Goal: Use online tool/utility: Utilize a website feature to perform a specific function

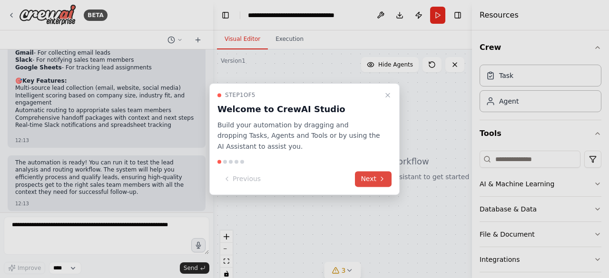
click at [368, 175] on button "Next" at bounding box center [373, 179] width 37 height 16
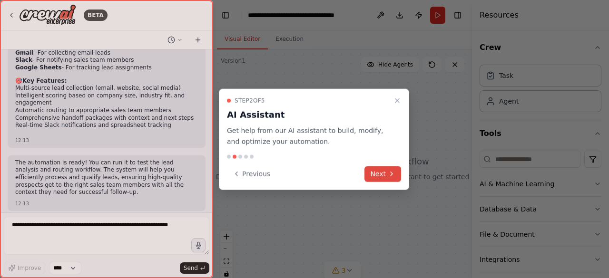
click at [368, 175] on button "Next" at bounding box center [382, 174] width 37 height 16
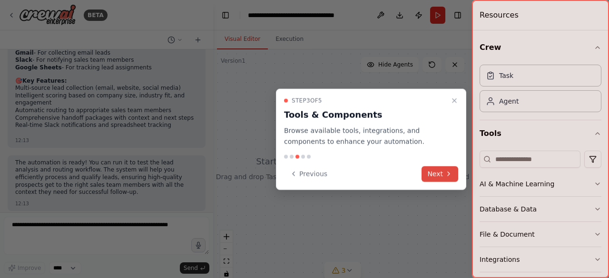
click at [431, 177] on button "Next" at bounding box center [439, 174] width 37 height 16
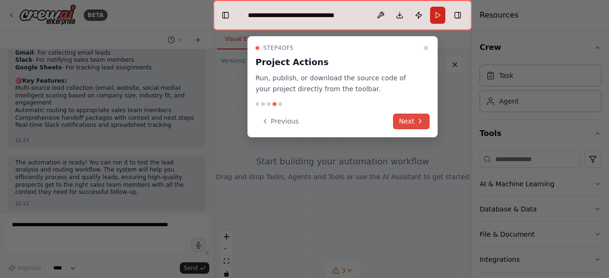
click at [403, 121] on button "Next" at bounding box center [411, 122] width 37 height 16
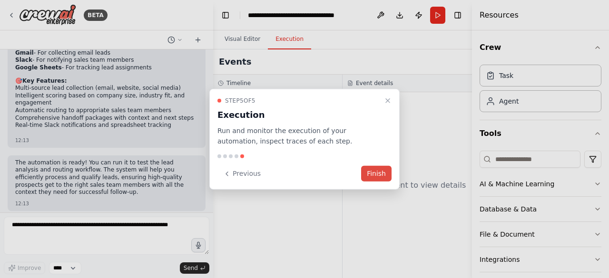
click at [382, 172] on button "Finish" at bounding box center [376, 174] width 30 height 16
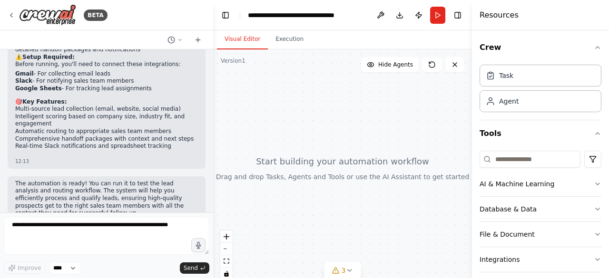
scroll to position [750, 0]
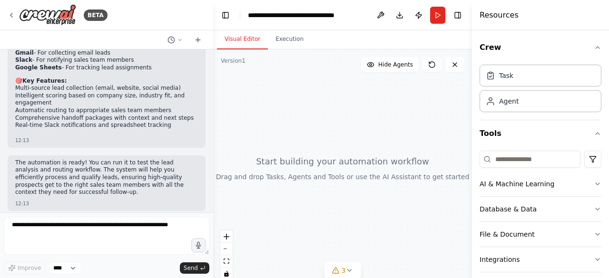
click at [124, 175] on p "The automation is ready! You can run it to test the lead analysis and routing w…" at bounding box center [106, 177] width 183 height 37
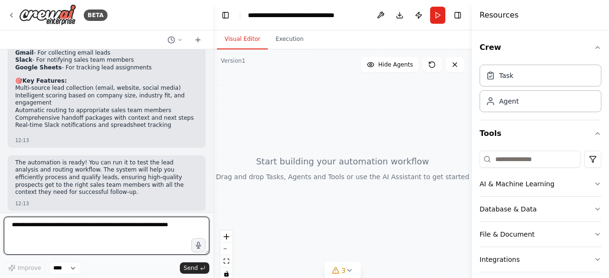
click at [158, 235] on textarea at bounding box center [107, 236] width 206 height 38
click at [29, 237] on textarea at bounding box center [107, 236] width 206 height 38
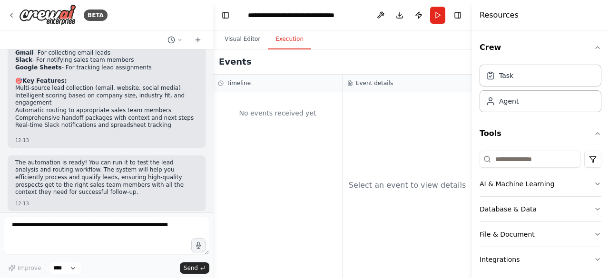
click at [283, 43] on button "Execution" at bounding box center [289, 39] width 43 height 20
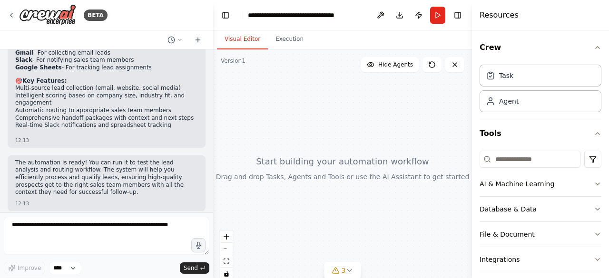
click at [234, 40] on button "Visual Editor" at bounding box center [242, 39] width 51 height 20
click at [392, 59] on button "Hide Agents" at bounding box center [390, 64] width 58 height 15
click at [392, 59] on button "Show Agents" at bounding box center [389, 64] width 60 height 15
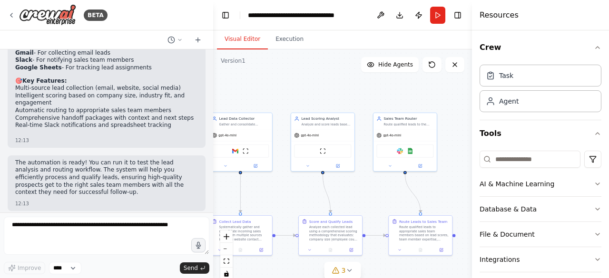
drag, startPoint x: 373, startPoint y: 124, endPoint x: 296, endPoint y: 67, distance: 95.6
click at [296, 67] on div ".deletable-edge-delete-btn { width: 20px; height: 20px; border: 0px solid #ffff…" at bounding box center [342, 168] width 259 height 238
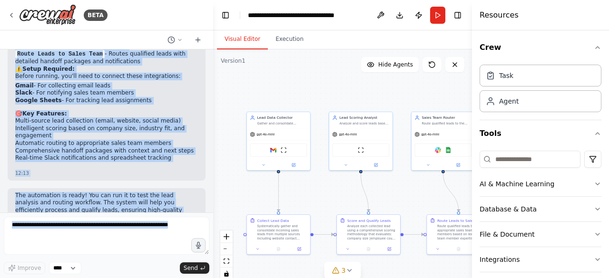
scroll to position [750, 0]
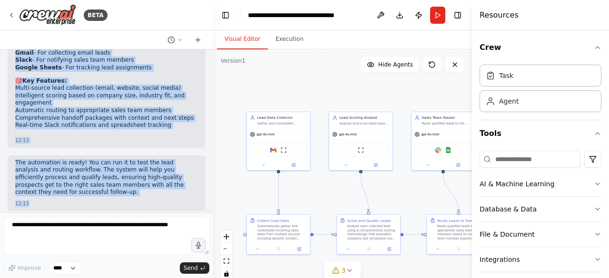
drag, startPoint x: 15, startPoint y: 63, endPoint x: 94, endPoint y: 204, distance: 161.2
click at [94, 204] on div "Develop a crew that analyzes incoming sales leads from various sources (website…" at bounding box center [106, 130] width 213 height 163
copy div "Develop a crew that analyzes incoming sales leads from various sources (website…"
click at [256, 98] on div ".deletable-edge-delete-btn { width: 20px; height: 20px; border: 0px solid #ffff…" at bounding box center [342, 168] width 259 height 238
click at [128, 98] on li "Intelligent scoring based on company size, industry fit, and engagement" at bounding box center [106, 99] width 183 height 15
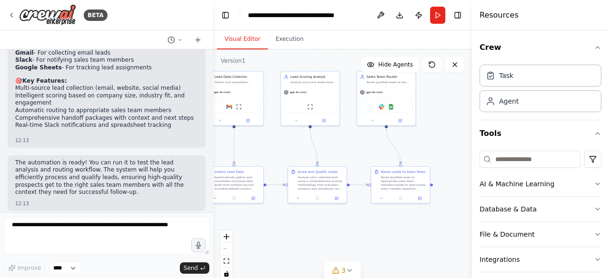
drag, startPoint x: 383, startPoint y: 200, endPoint x: 329, endPoint y: 147, distance: 76.4
click at [329, 147] on div ".deletable-edge-delete-btn { width: 20px; height: 20px; border: 0px solid #ffff…" at bounding box center [342, 168] width 259 height 238
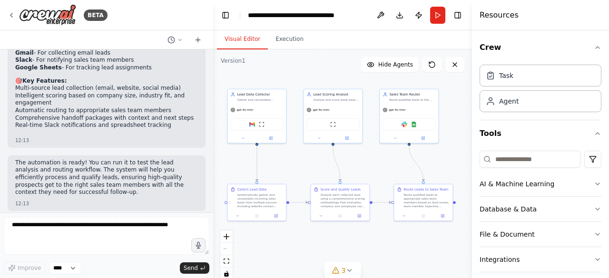
drag, startPoint x: 324, startPoint y: 140, endPoint x: 355, endPoint y: 169, distance: 41.7
click at [355, 169] on div ".deletable-edge-delete-btn { width: 20px; height: 20px; border: 0px solid #ffff…" at bounding box center [342, 168] width 259 height 238
click at [97, 159] on p "The automation is ready! You can run it to test the lead analysis and routing w…" at bounding box center [106, 177] width 183 height 37
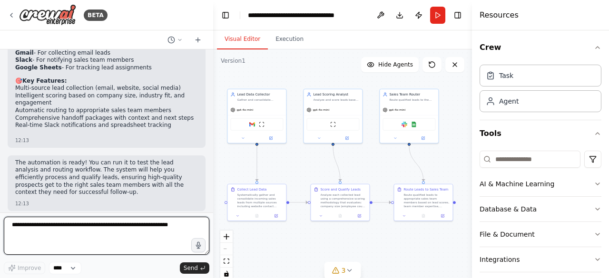
click at [56, 235] on textarea at bounding box center [107, 236] width 206 height 38
type textarea "**********"
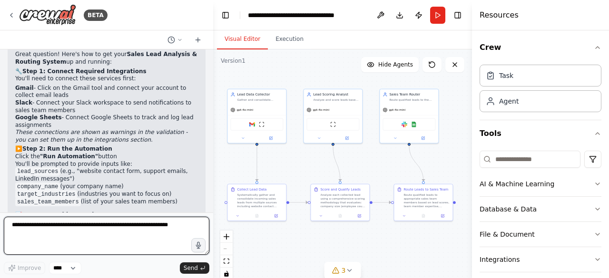
scroll to position [971, 0]
